Goal: Transaction & Acquisition: Purchase product/service

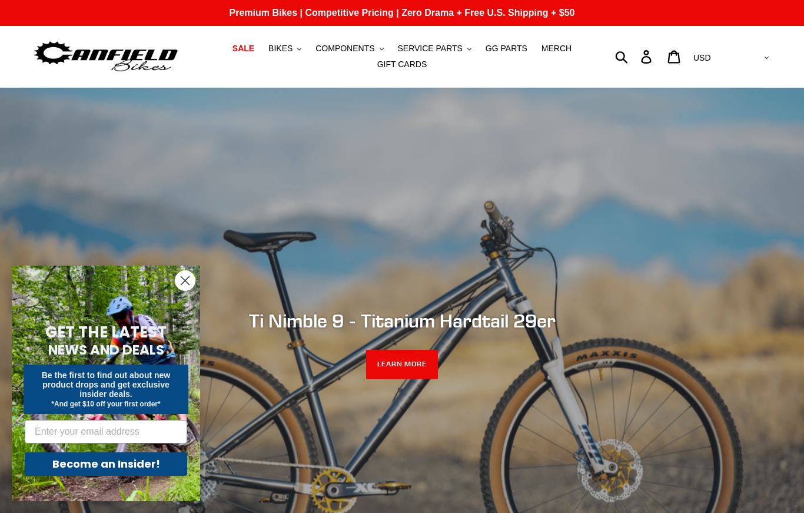
click at [296, 52] on button "BIKES .cls-1{fill:#231f20}" at bounding box center [284, 49] width 45 height 16
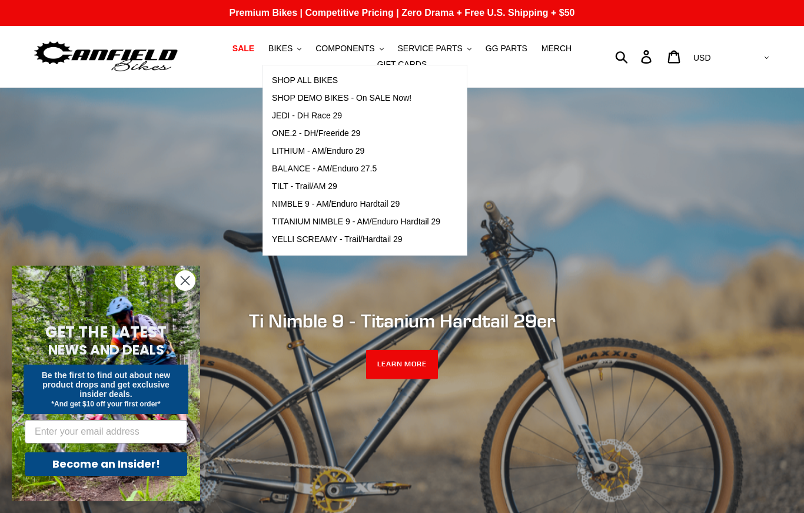
click at [324, 185] on span "TILT - Trail/AM 29" at bounding box center [304, 186] width 65 height 10
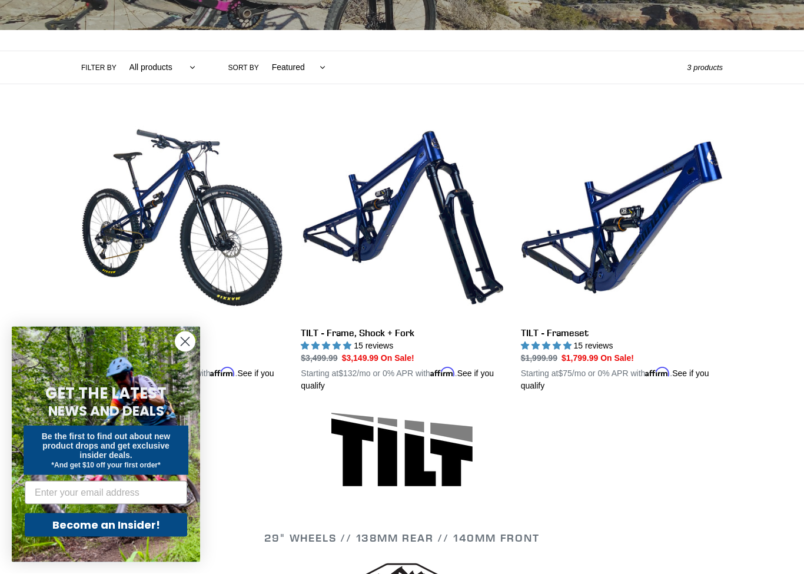
scroll to position [234, 0]
click at [644, 236] on link "TILT - Frameset" at bounding box center [622, 254] width 202 height 275
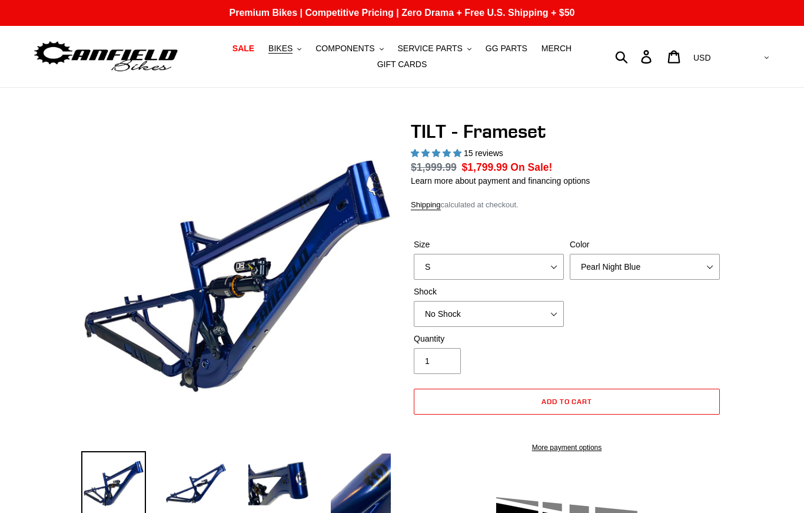
select select "highest-rating"
click at [551, 270] on select "S M L XL" at bounding box center [489, 267] width 150 height 26
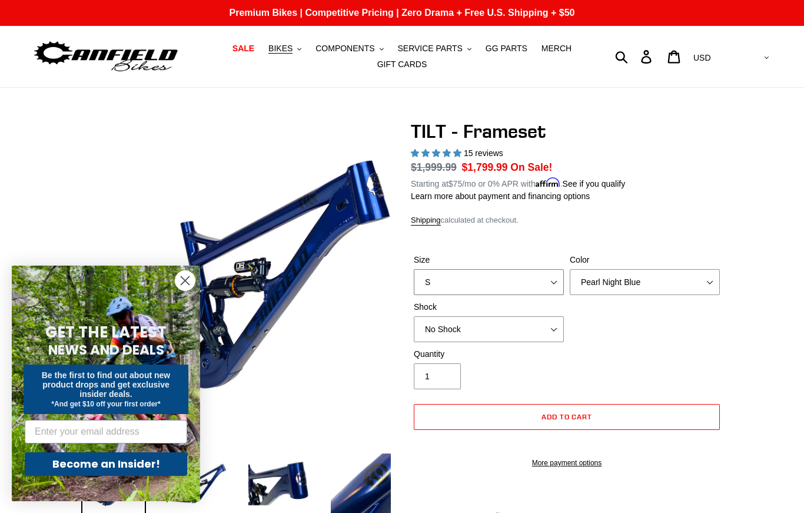
select select "L"
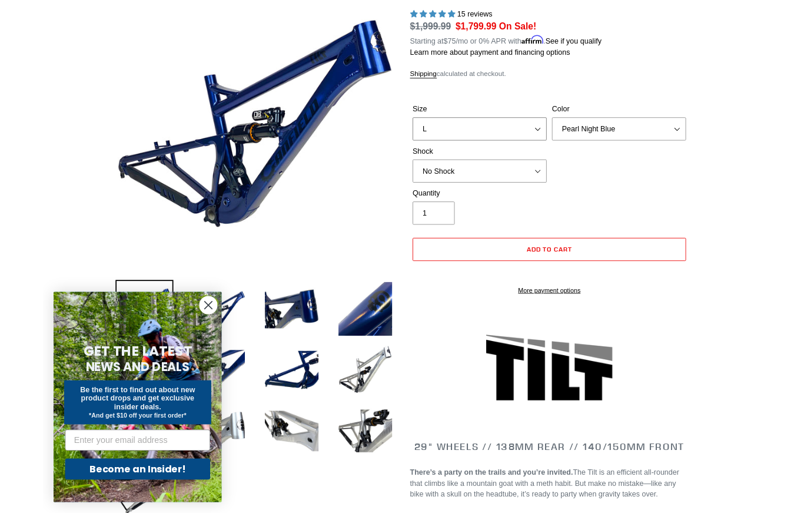
scroll to position [138, 0]
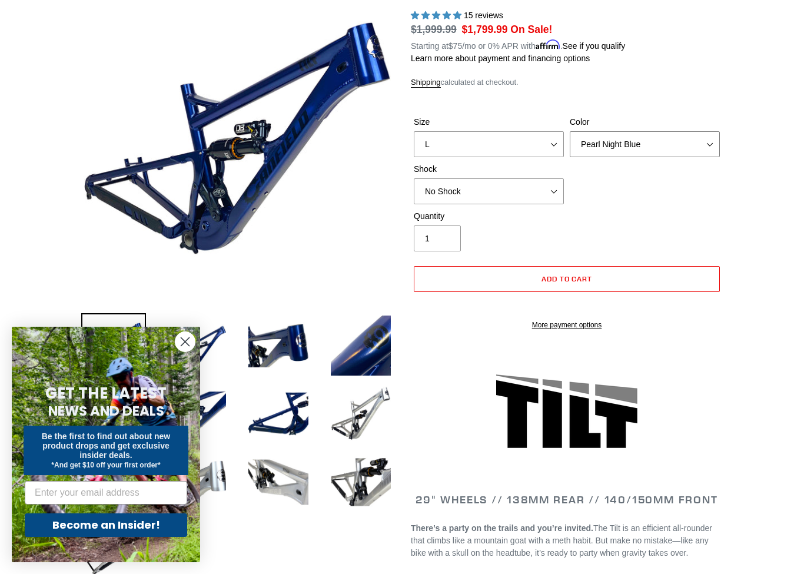
click at [709, 149] on select "Pearl Night Blue Stealth Silver" at bounding box center [645, 144] width 150 height 26
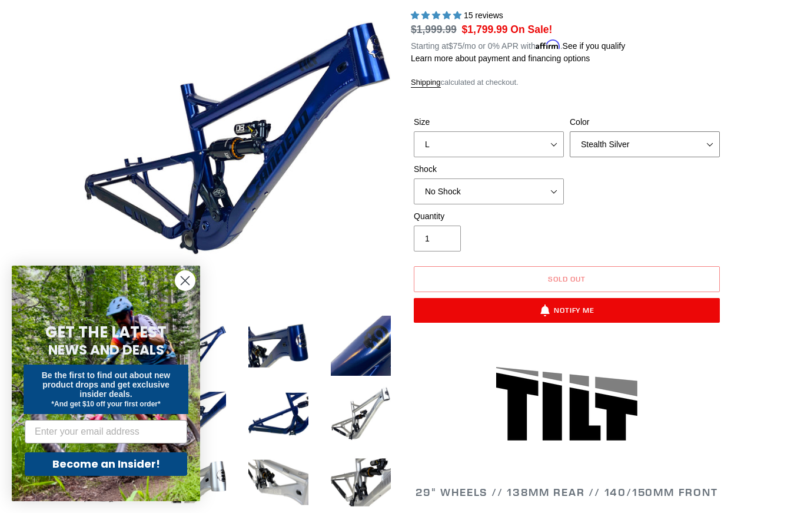
click at [715, 143] on select "Pearl Night Blue Stealth Silver" at bounding box center [645, 144] width 150 height 26
select select "Pearl Night Blue"
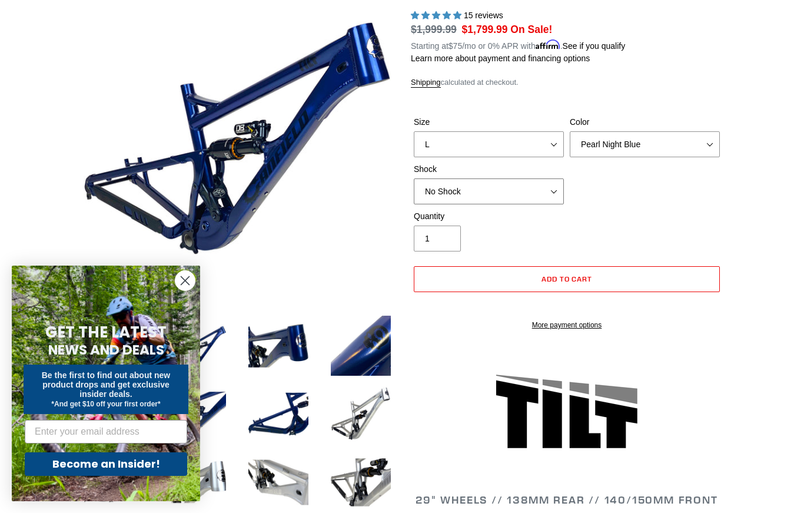
click at [560, 194] on select "No Shock Cane Creek DB Kitsuma Air RockShox Deluxe Ultimate Fox FLOAT X EXT Sto…" at bounding box center [489, 191] width 150 height 26
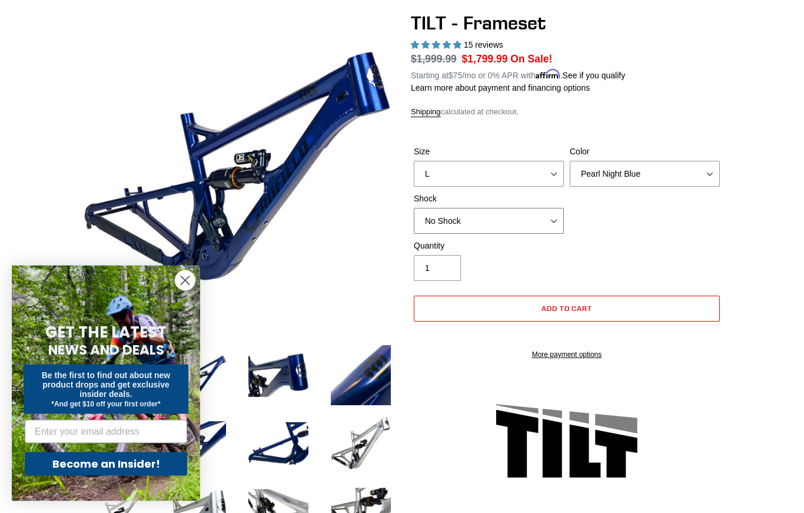
scroll to position [97, 0]
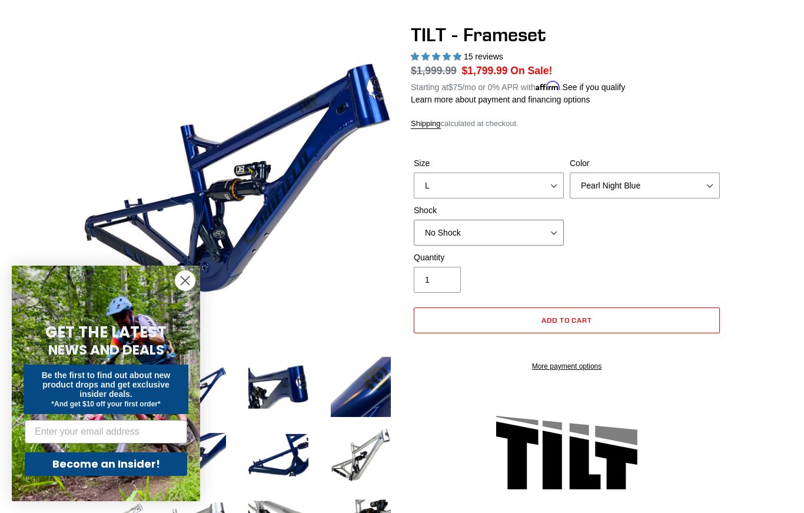
click at [550, 235] on select "No Shock Cane Creek DB Kitsuma Air RockShox Deluxe Ultimate Fox FLOAT X EXT Sto…" at bounding box center [489, 232] width 150 height 26
select select "Cane Creek DB Kitsuma Air"
